Goal: Obtain resource: Obtain resource

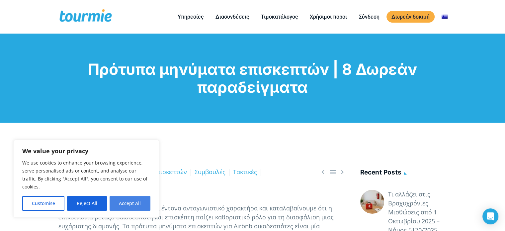
click at [142, 202] on button "Accept All" at bounding box center [130, 203] width 41 height 15
checkbox input "true"
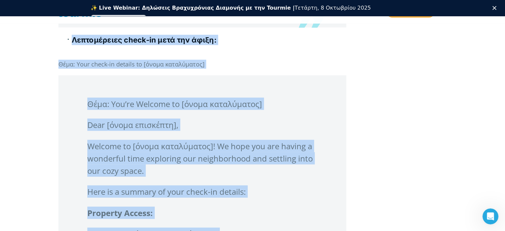
scroll to position [1514, 0]
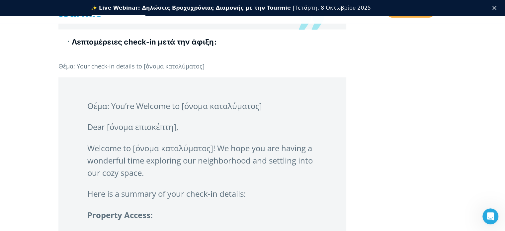
drag, startPoint x: 88, startPoint y: 93, endPoint x: 154, endPoint y: 30, distance: 91.6
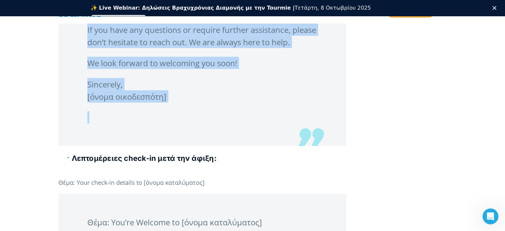
scroll to position [1387, 0]
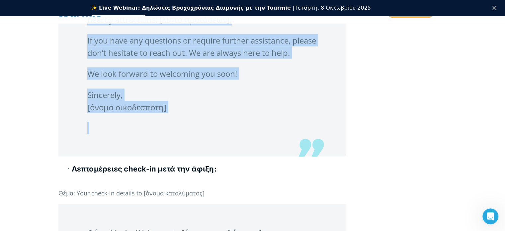
copy blockquote "Dear [όνομα επισκέπτη], Your stay at [όνομα καταλύματος] is just around the cor…"
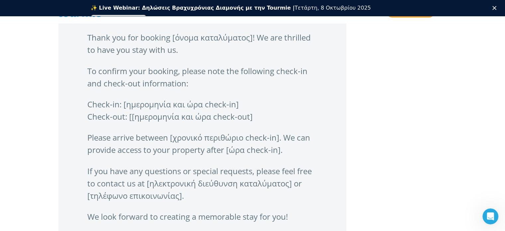
scroll to position [872, 0]
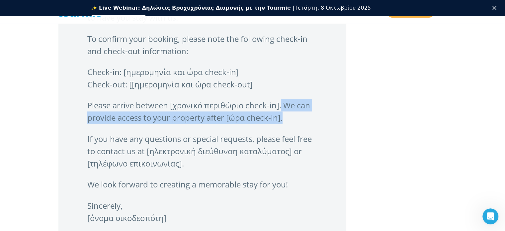
drag, startPoint x: 283, startPoint y: 102, endPoint x: 309, endPoint y: 119, distance: 31.2
click at [309, 119] on p "Please arrive between [χρονικό περιθώριο check-in]. We can provide access to yo…" at bounding box center [202, 111] width 230 height 25
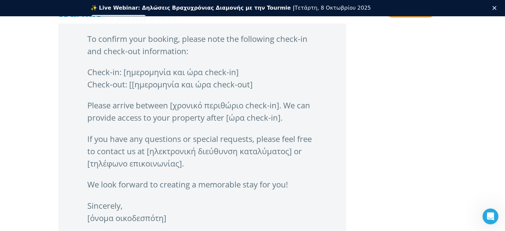
click at [329, 146] on blockquote "Thank you for booking [όνομα καταλύματος]! We are thrilled to have you stay wit…" at bounding box center [202, 122] width 288 height 290
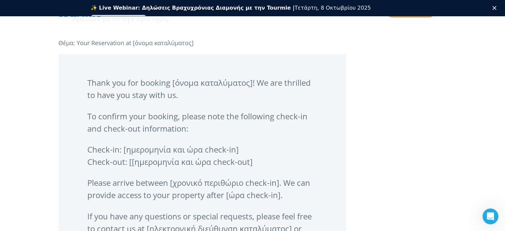
scroll to position [784, 0]
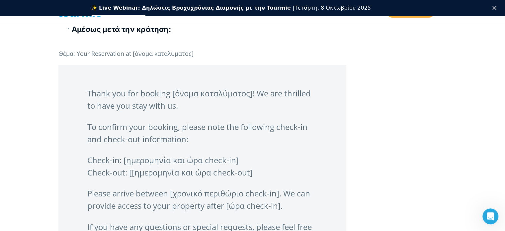
click at [88, 92] on p "Thank you for booking [όνομα καταλύματος]! We are thrilled to have you stay wit…" at bounding box center [202, 99] width 230 height 25
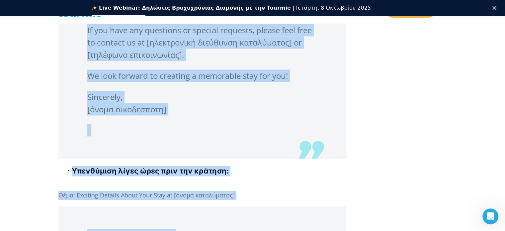
scroll to position [1041, 0]
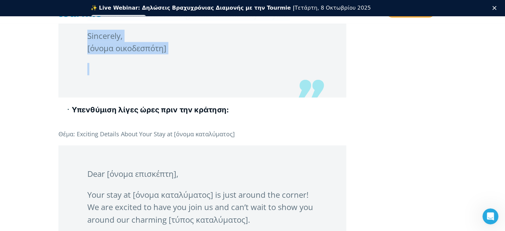
drag, startPoint x: 88, startPoint y: 91, endPoint x: 113, endPoint y: 69, distance: 32.9
copy blockquote "Thank you for booking [όνομα καταλύματος]! We are thrilled to have you stay wit…"
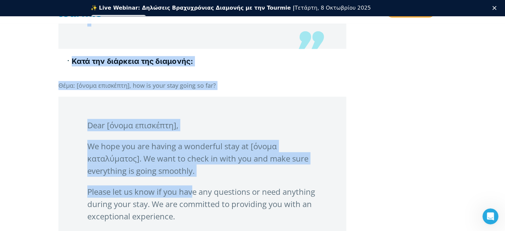
scroll to position [1967, 0]
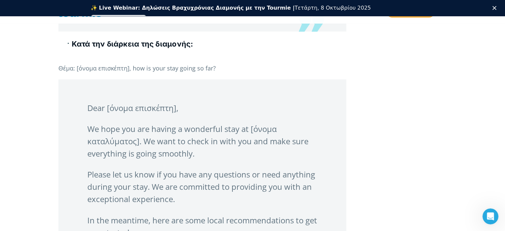
drag, startPoint x: 85, startPoint y: 101, endPoint x: 147, endPoint y: 37, distance: 89.7
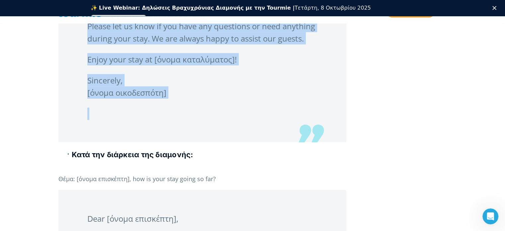
scroll to position [1808, 0]
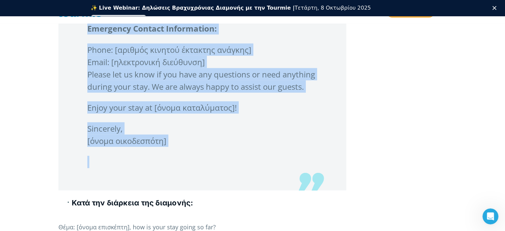
copy blockquote "Θέμα: You’re Welcome to [όνομα καταλύματος] Dear [όνομα επισκέπτη], Welcome to …"
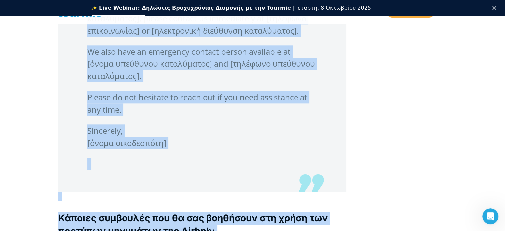
scroll to position [3357, 0]
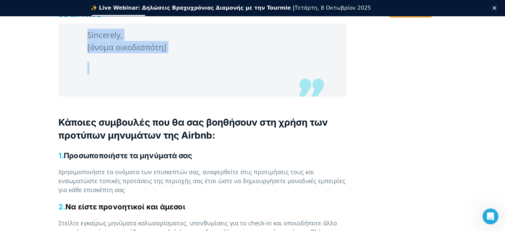
drag, startPoint x: 58, startPoint y: 55, endPoint x: 142, endPoint y: 88, distance: 89.9
copy div "Loremi dolorsi ametcons adipiscing Elitse doei tem incidid: Utla: Etdo Magnaali…"
